Goal: Transaction & Acquisition: Download file/media

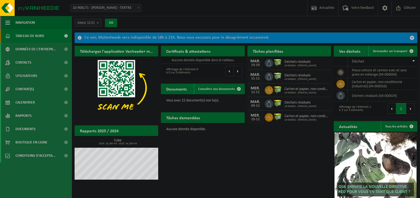
click at [47, 34] on link "Tableau de bord" at bounding box center [36, 35] width 72 height 13
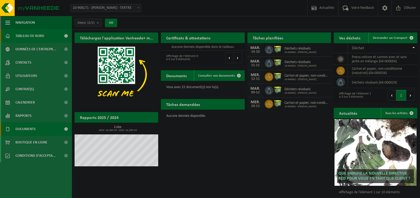
click at [37, 128] on link "Documents" at bounding box center [36, 129] width 72 height 13
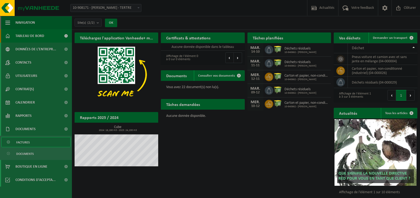
click at [35, 144] on link "Factures" at bounding box center [35, 142] width 69 height 10
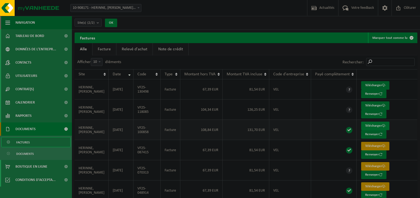
click at [372, 126] on link "Télécharger" at bounding box center [375, 126] width 28 height 9
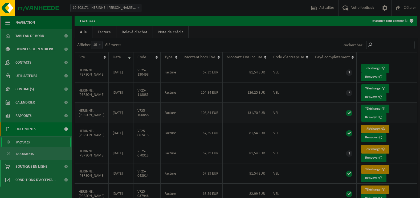
scroll to position [27, 0]
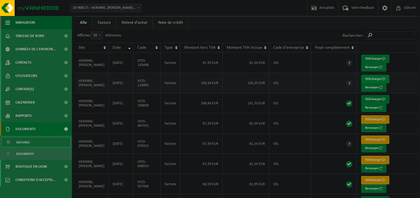
click at [366, 78] on link "Télécharger" at bounding box center [375, 79] width 28 height 9
click at [367, 56] on link "Télécharger" at bounding box center [375, 59] width 28 height 9
